Goal: Book appointment/travel/reservation

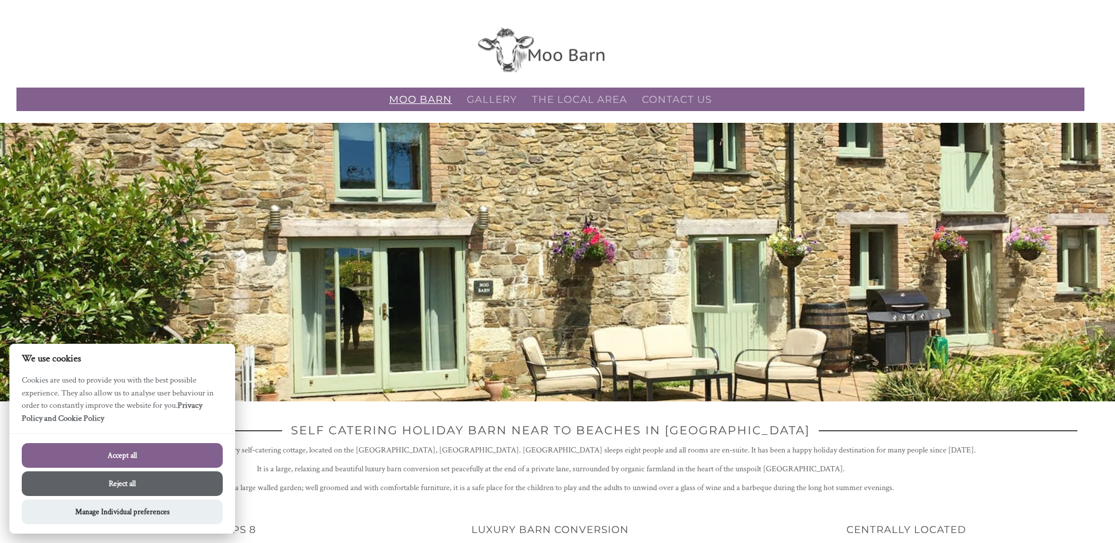
click at [437, 97] on link "Moo Barn" at bounding box center [420, 99] width 63 height 12
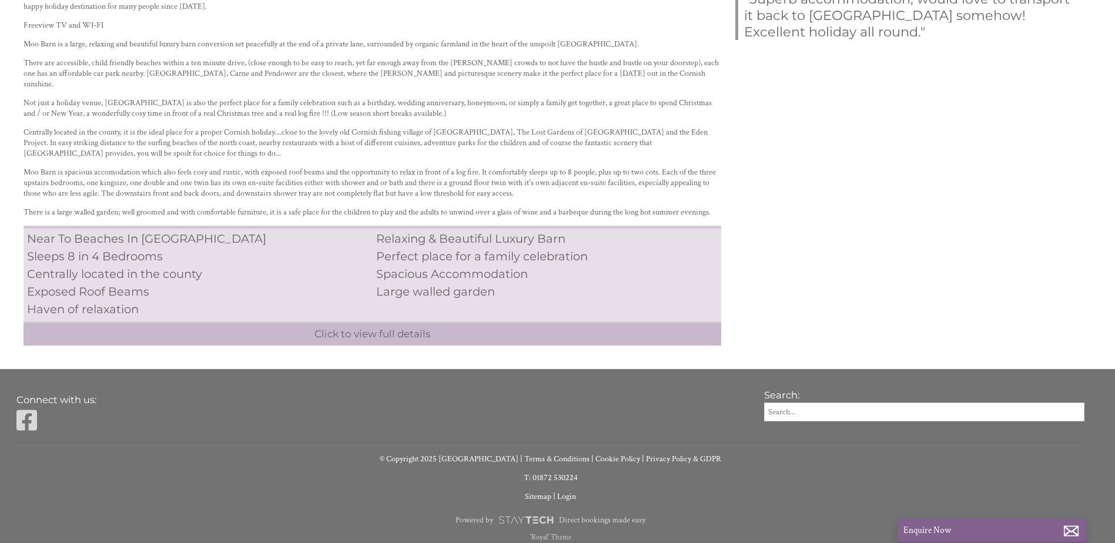
scroll to position [488, 0]
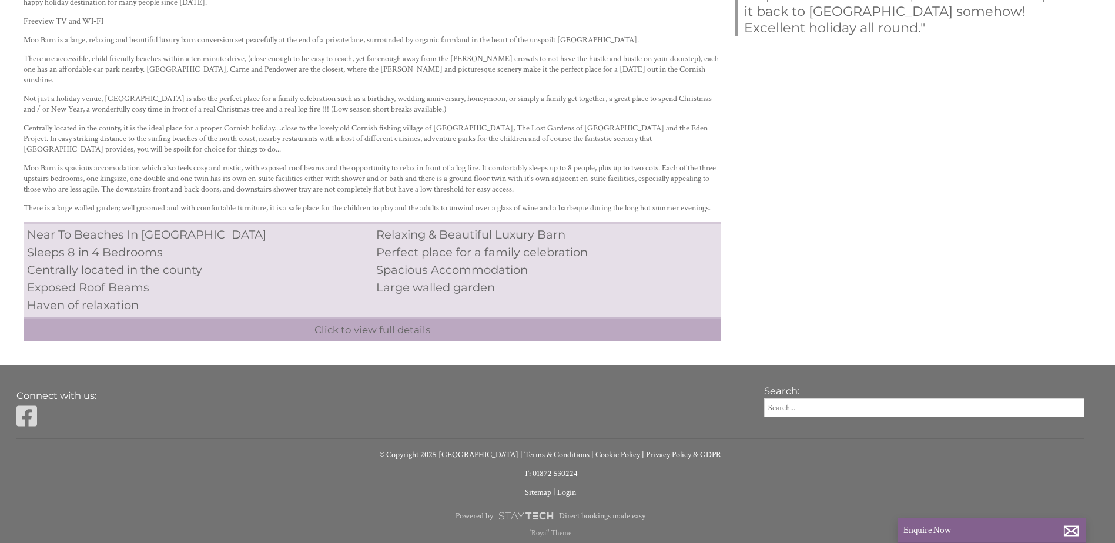
click at [407, 317] on link "Click to view full details" at bounding box center [373, 329] width 698 height 24
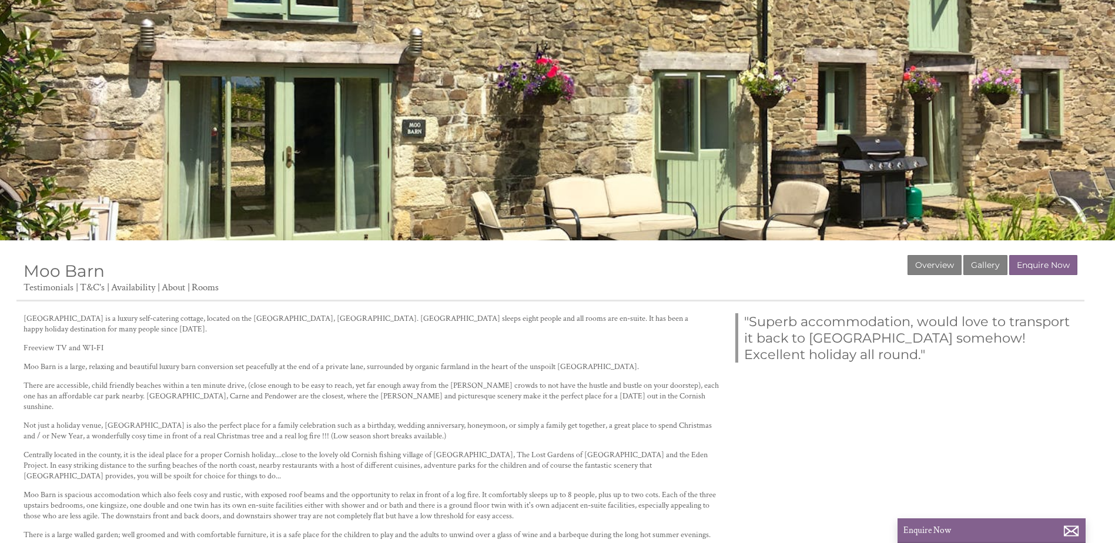
scroll to position [176, 0]
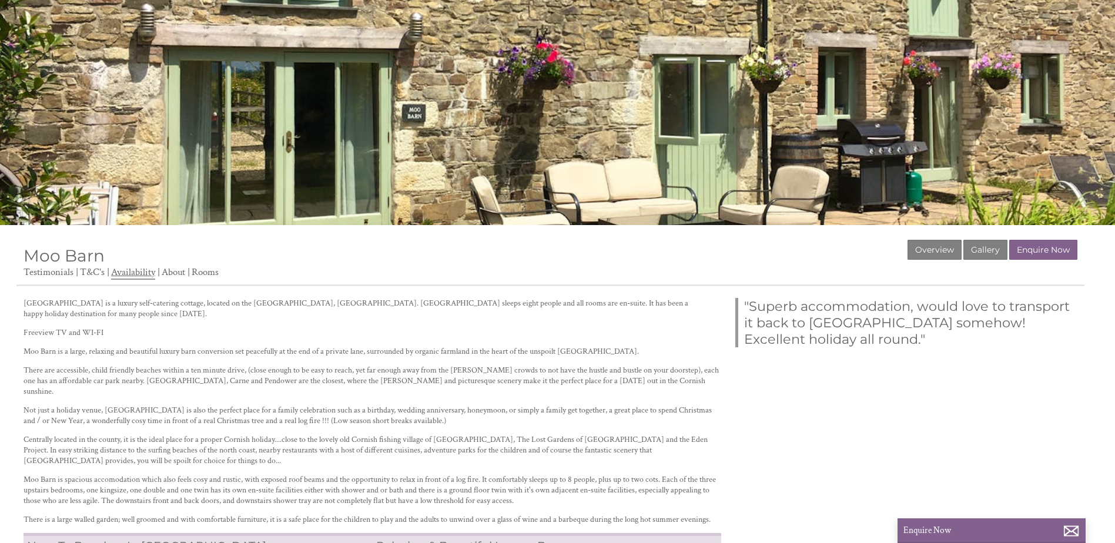
click at [132, 270] on link "Availability" at bounding box center [133, 273] width 44 height 14
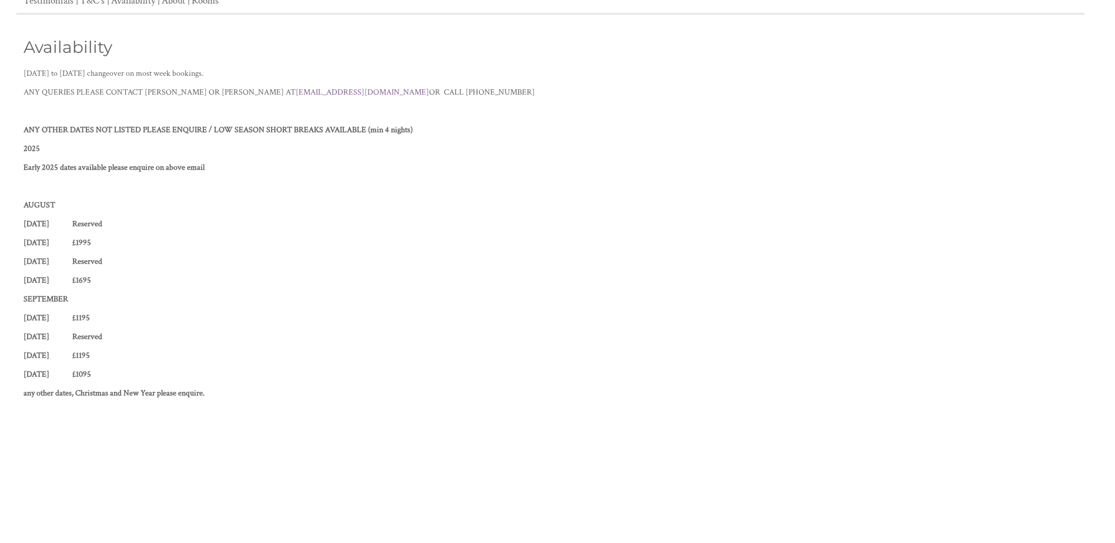
scroll to position [470, 0]
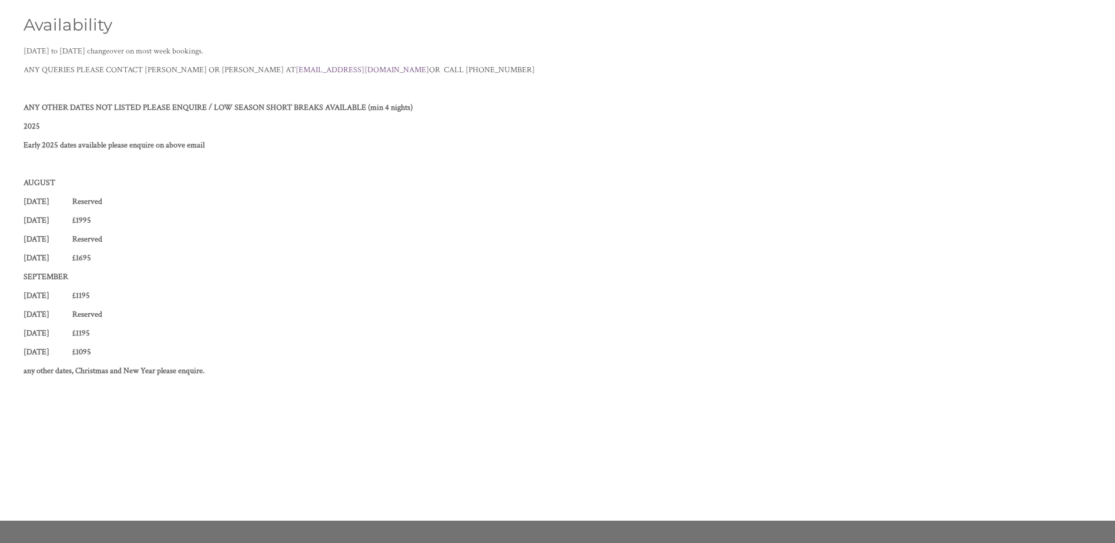
scroll to position [176, 0]
